Goal: Task Accomplishment & Management: Use online tool/utility

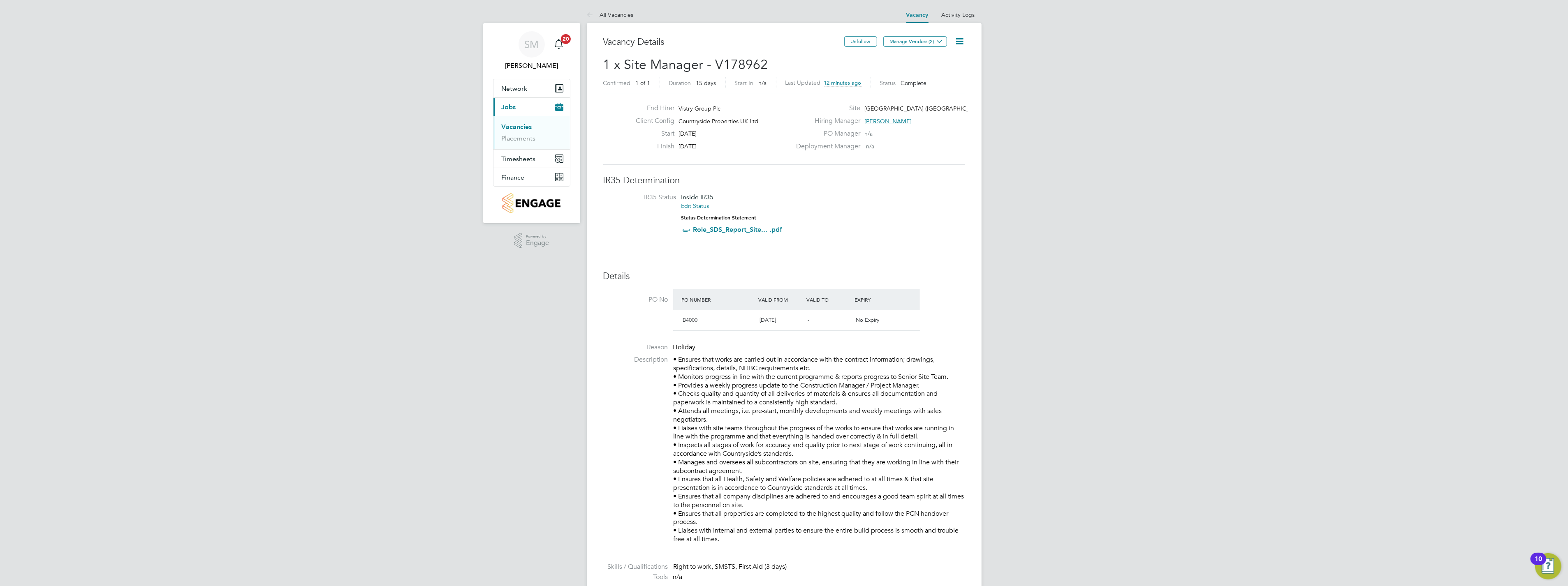
click at [518, 127] on link "Vacancies" at bounding box center [517, 127] width 30 height 8
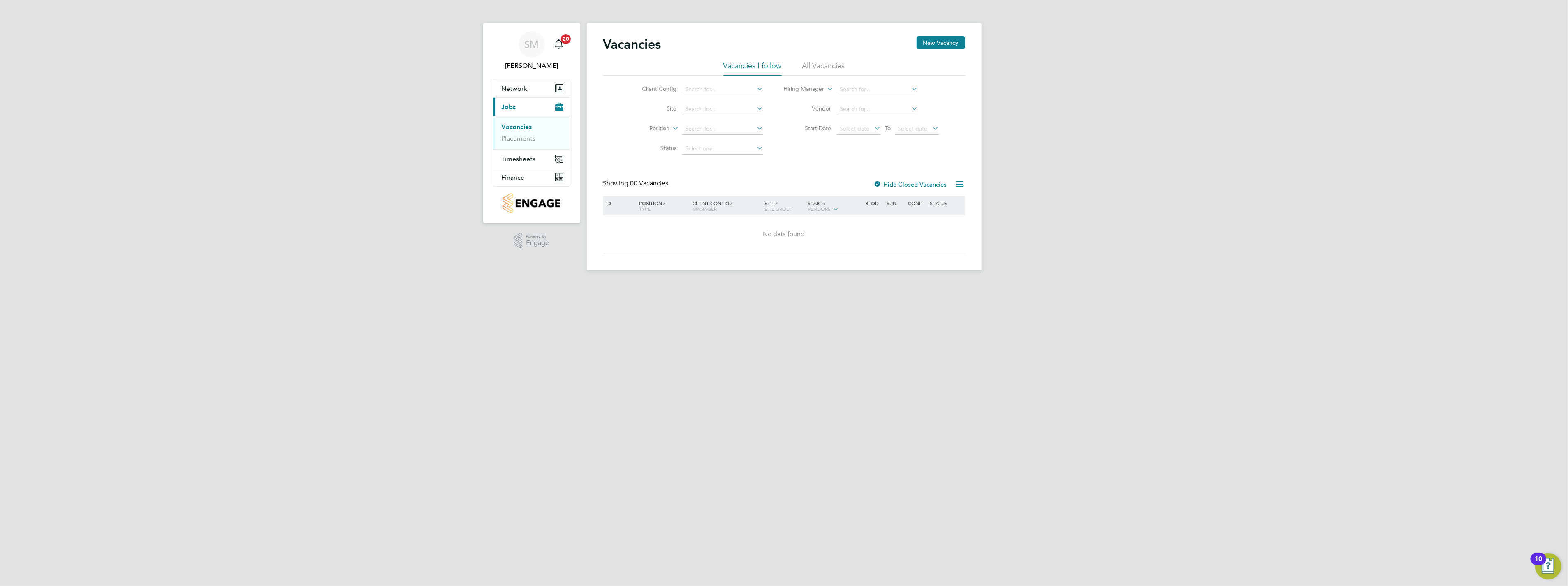
click at [519, 128] on link "Vacancies" at bounding box center [517, 127] width 30 height 8
click at [520, 138] on link "Placements" at bounding box center [519, 138] width 34 height 8
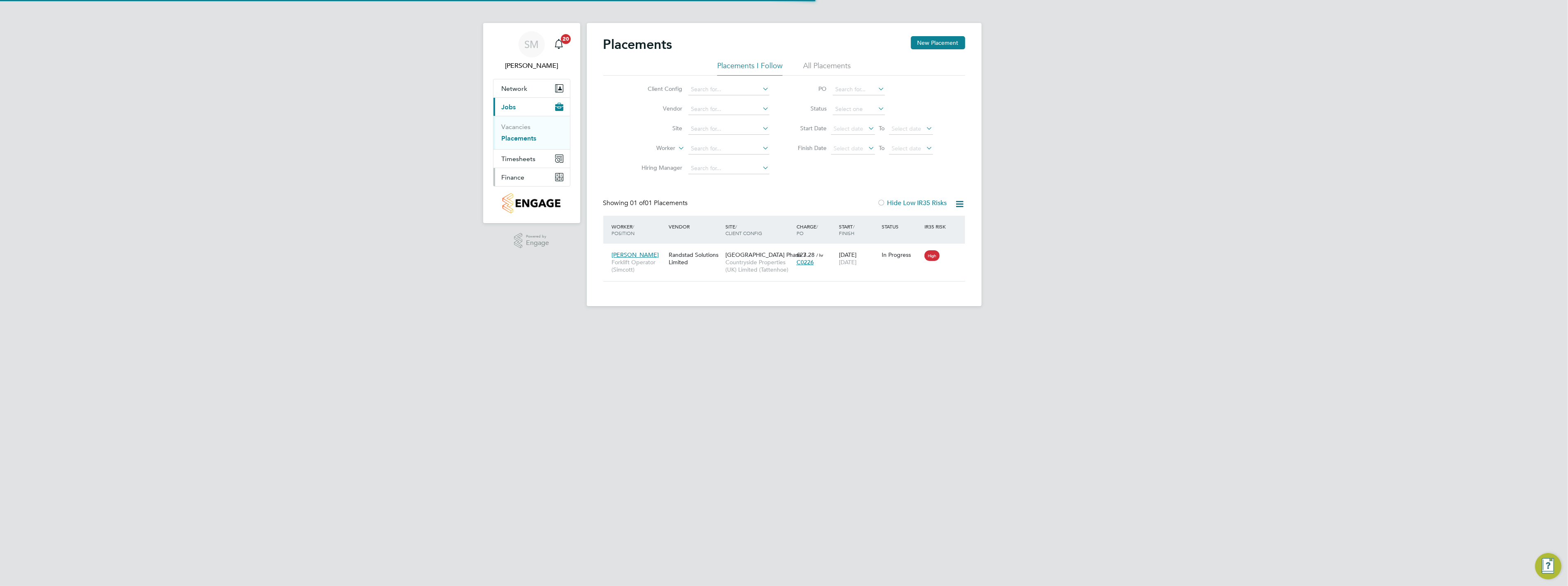
scroll to position [9, 39]
click at [520, 158] on span "Timesheets" at bounding box center [519, 159] width 34 height 8
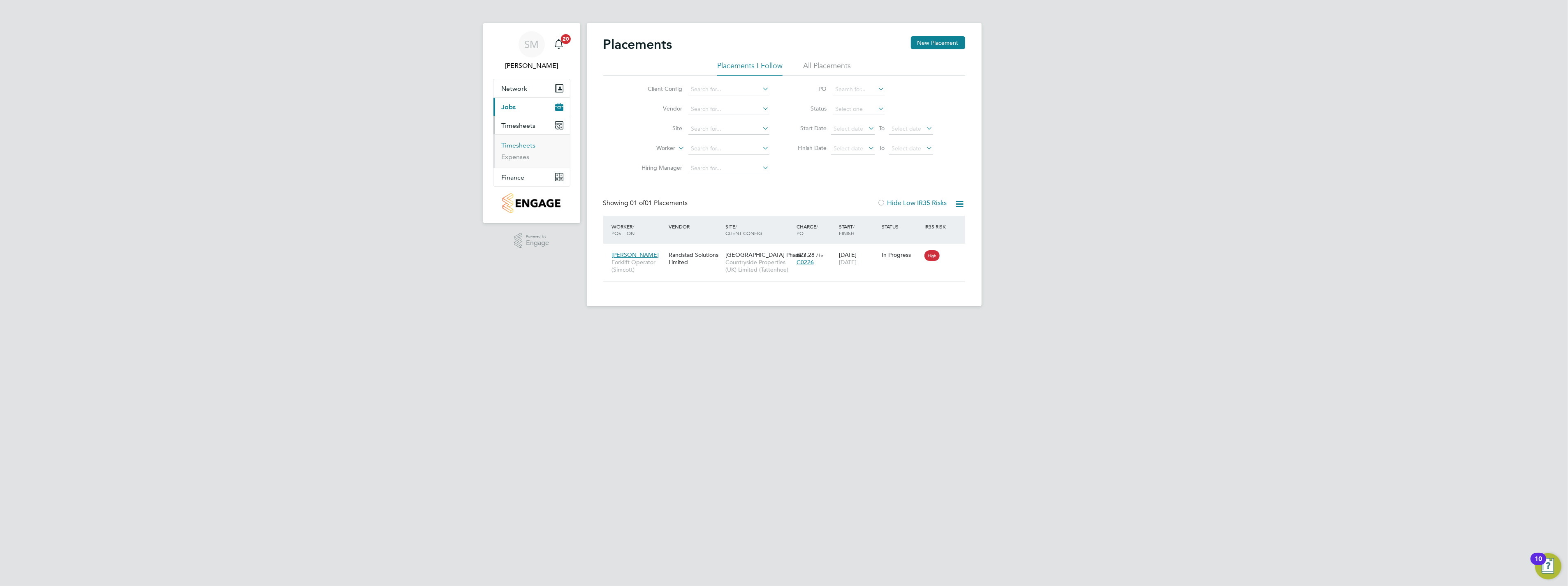
click at [528, 146] on link "Timesheets" at bounding box center [519, 145] width 34 height 8
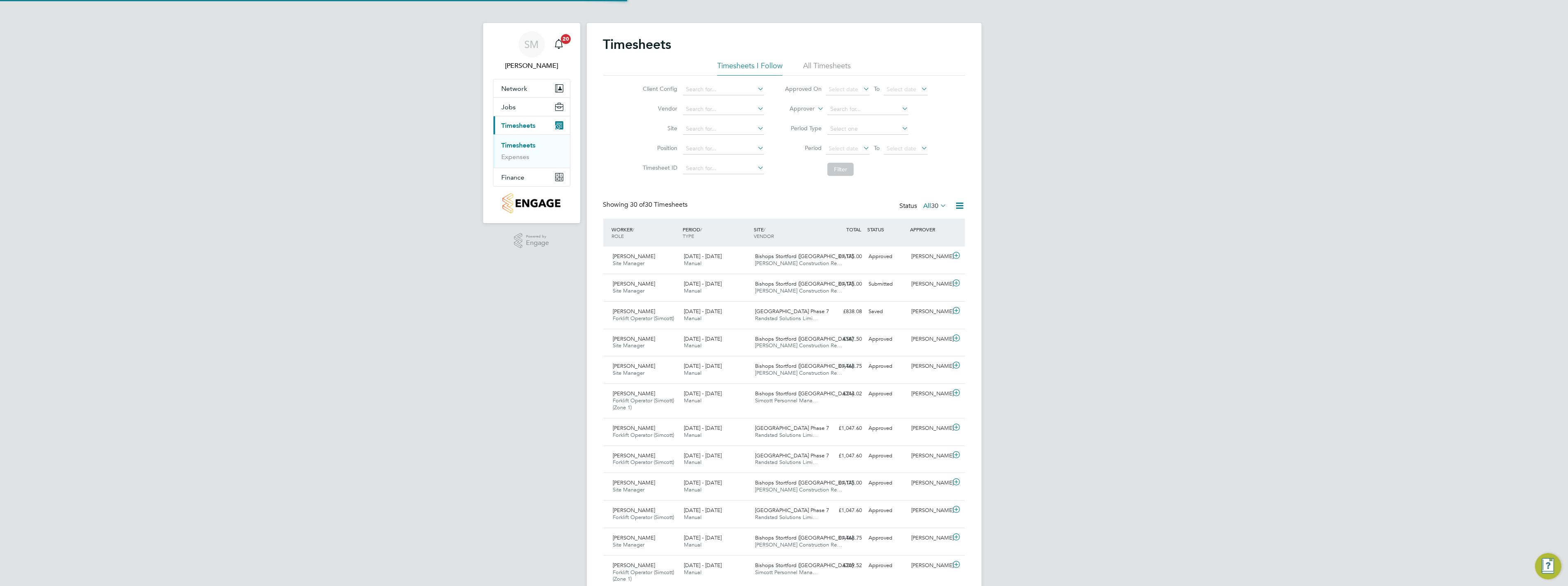
scroll to position [4, 4]
click at [863, 285] on div "£1,175.00 Submitted" at bounding box center [844, 284] width 43 height 13
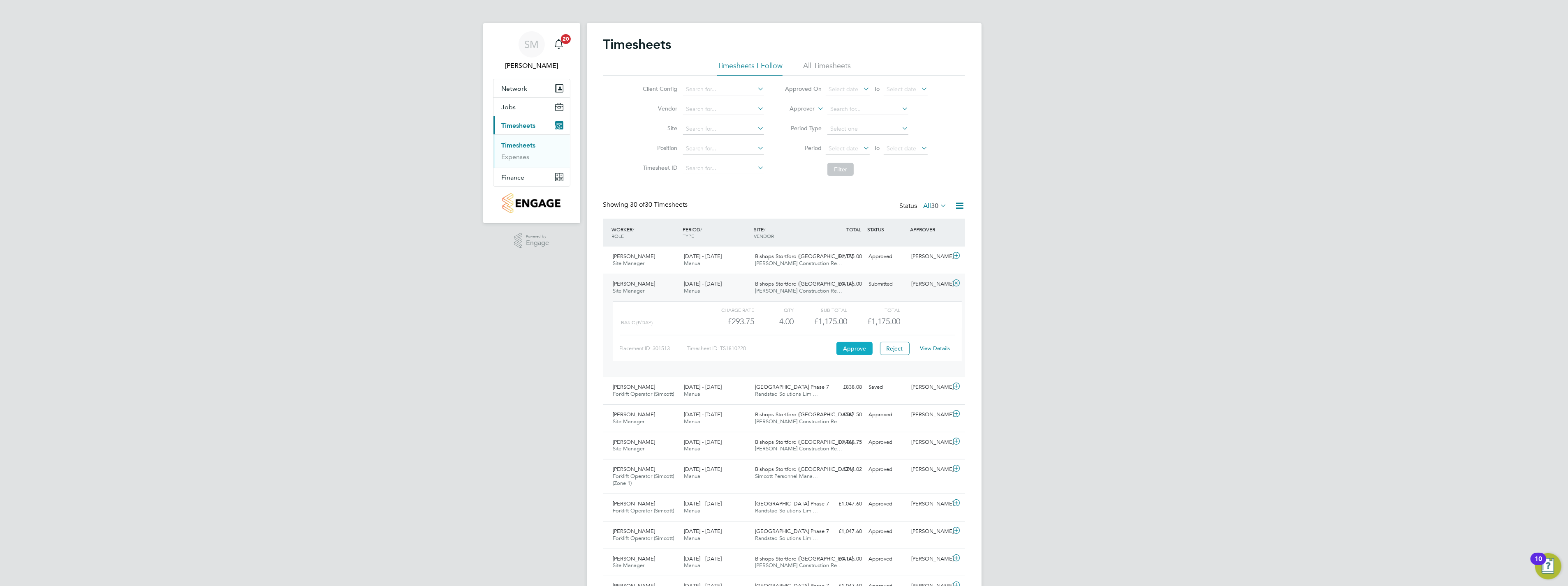
click at [855, 351] on button "Approve" at bounding box center [854, 349] width 36 height 13
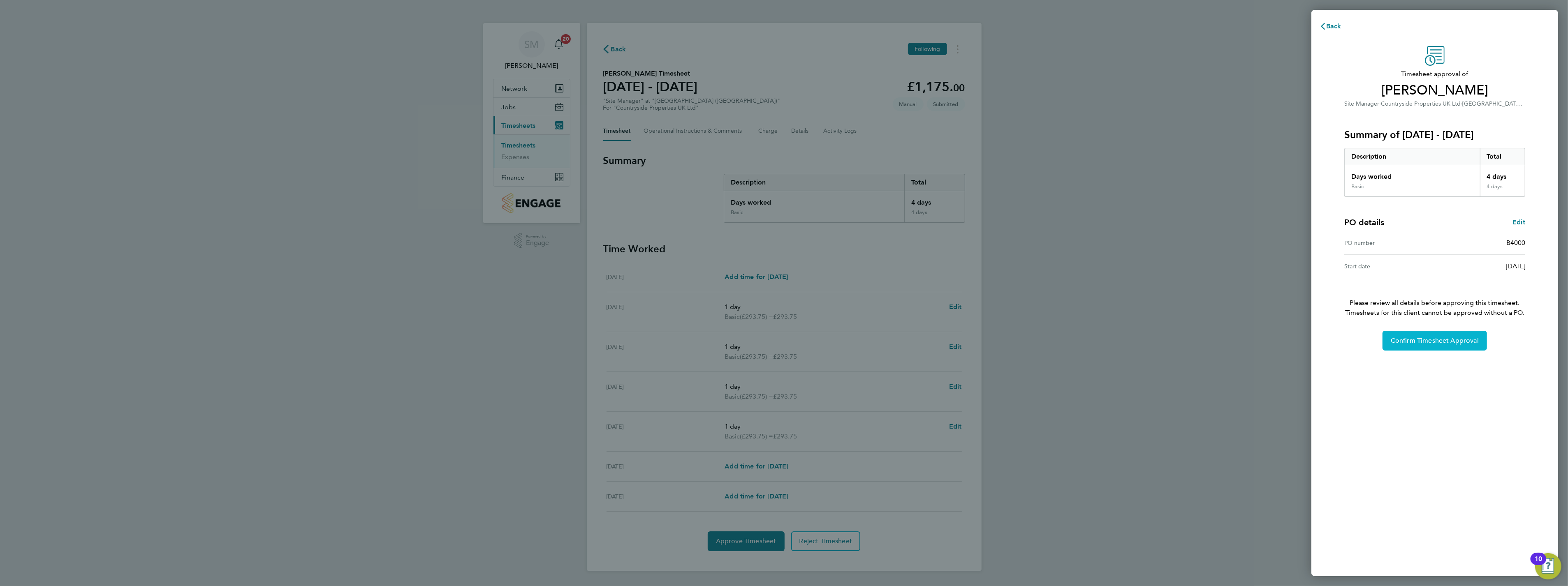
click at [1400, 343] on span "Confirm Timesheet Approval" at bounding box center [1435, 341] width 88 height 9
